Goal: Find specific page/section: Find specific page/section

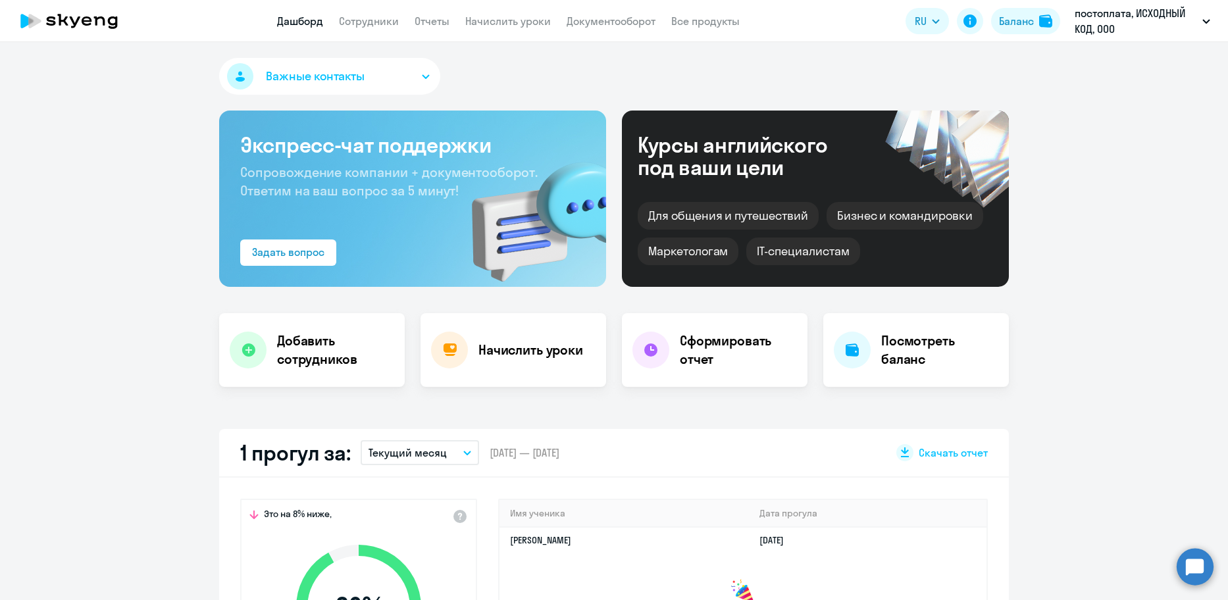
select select "30"
click at [378, 28] on app-menu-item-link "Сотрудники" at bounding box center [369, 21] width 60 height 16
click at [375, 20] on link "Сотрудники" at bounding box center [369, 20] width 60 height 13
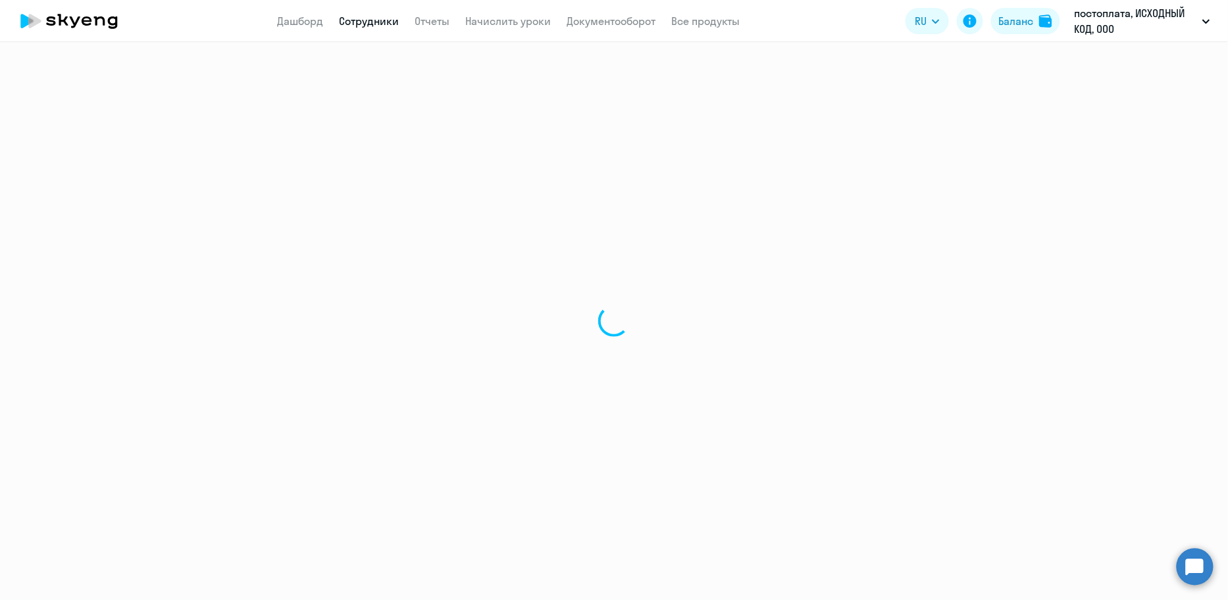
select select "30"
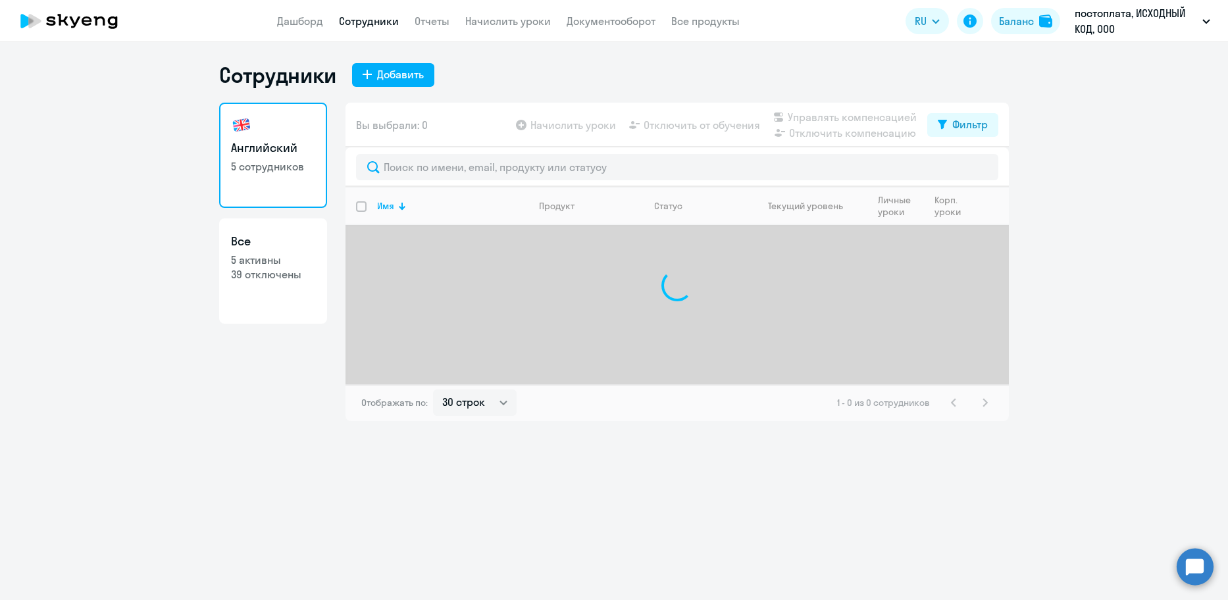
select select "30"
